Goal: Navigation & Orientation: Understand site structure

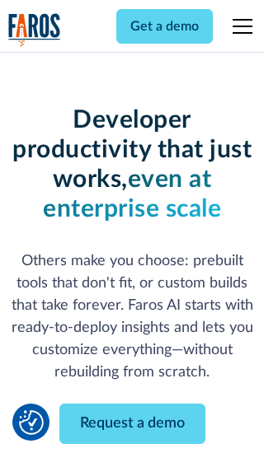
scroll to position [198, 0]
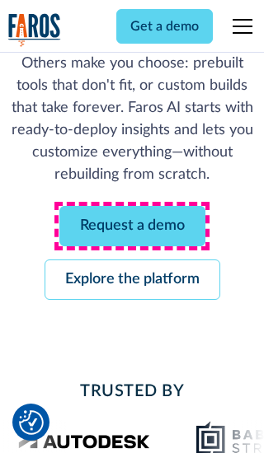
click at [132, 226] on link "Request a demo" at bounding box center [132, 226] width 146 height 40
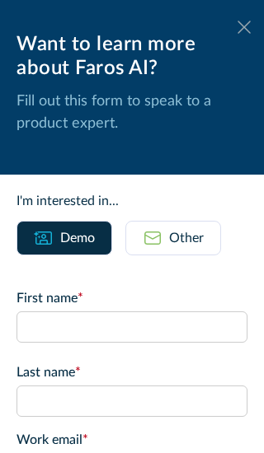
click at [244, 27] on icon at bounding box center [243, 27] width 13 height 12
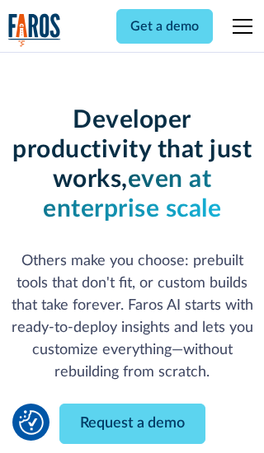
scroll to position [251, 0]
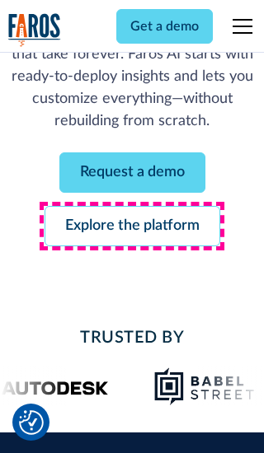
click at [132, 226] on link "Explore the platform" at bounding box center [133, 226] width 176 height 40
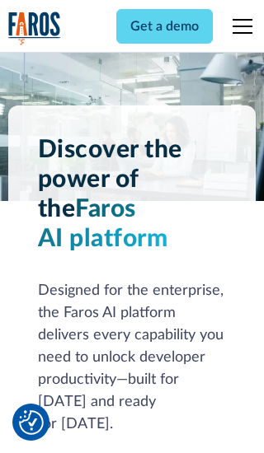
scroll to position [12379, 0]
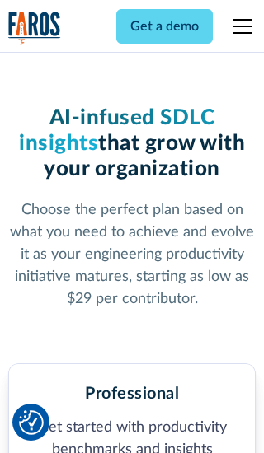
scroll to position [2554, 0]
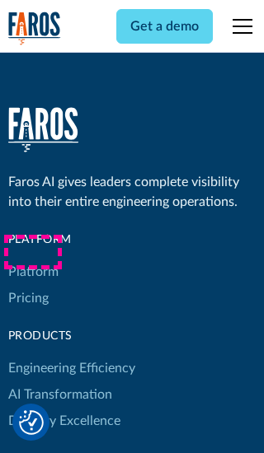
click at [32, 259] on link "Platform" at bounding box center [33, 272] width 50 height 26
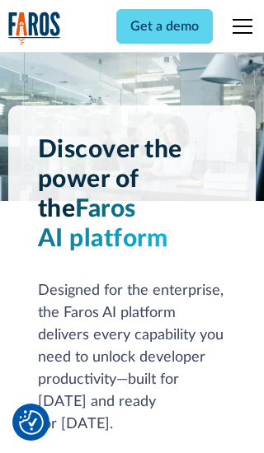
scroll to position [12908, 0]
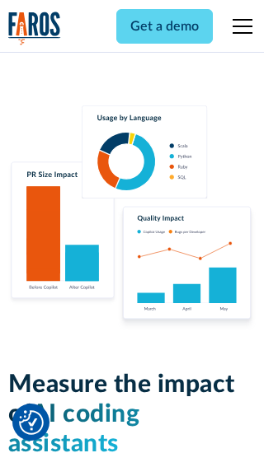
scroll to position [10188, 0]
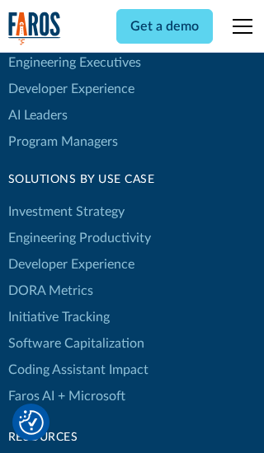
click at [49, 278] on link "DORA Metrics" at bounding box center [50, 291] width 85 height 26
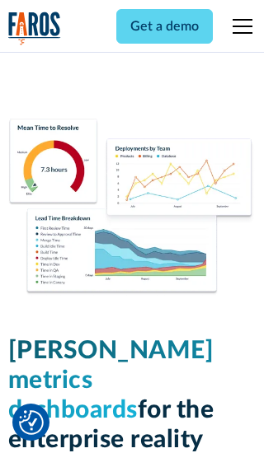
scroll to position [7216, 0]
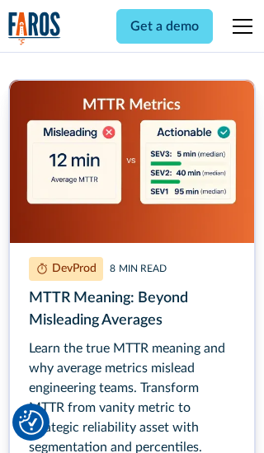
scroll to position [7454, 0]
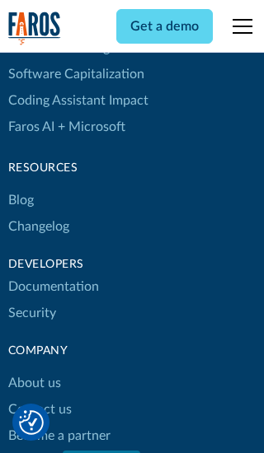
click at [38, 227] on link "Changelog" at bounding box center [38, 226] width 61 height 26
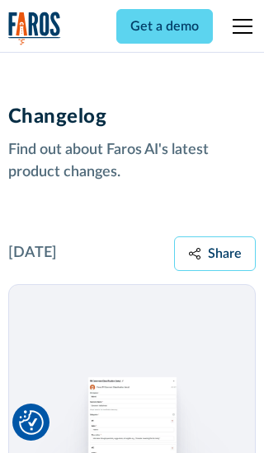
scroll to position [19905, 0]
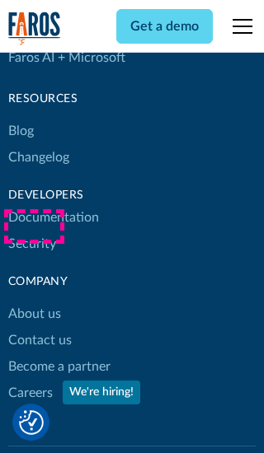
click at [34, 301] on link "About us" at bounding box center [34, 314] width 53 height 26
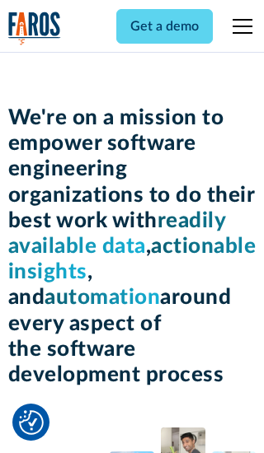
scroll to position [5683, 0]
